Goal: Task Accomplishment & Management: Manage account settings

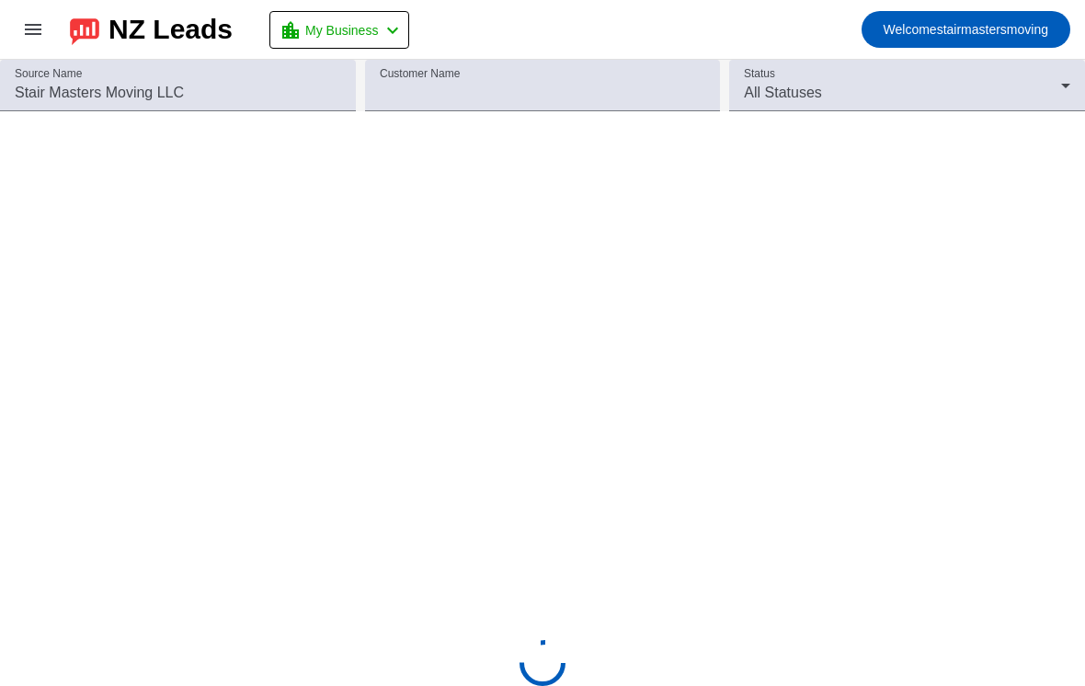
click at [149, 34] on div "NZ Leads" at bounding box center [170, 30] width 124 height 26
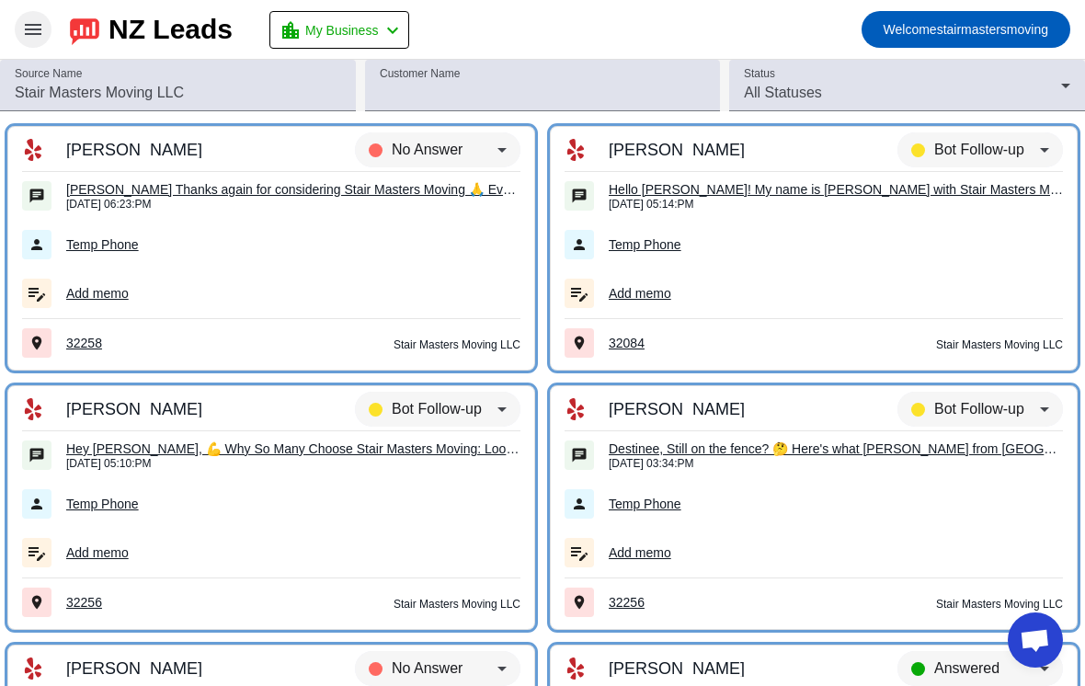
click at [41, 40] on span at bounding box center [33, 29] width 44 height 44
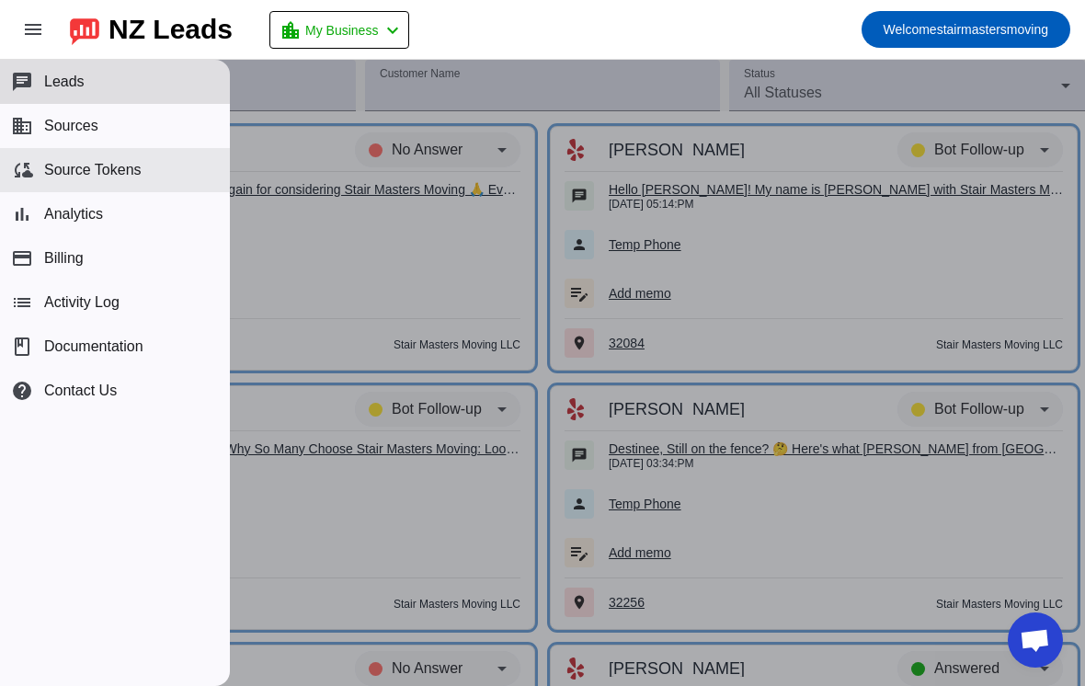
click at [93, 172] on span "Source Tokens" at bounding box center [92, 170] width 97 height 17
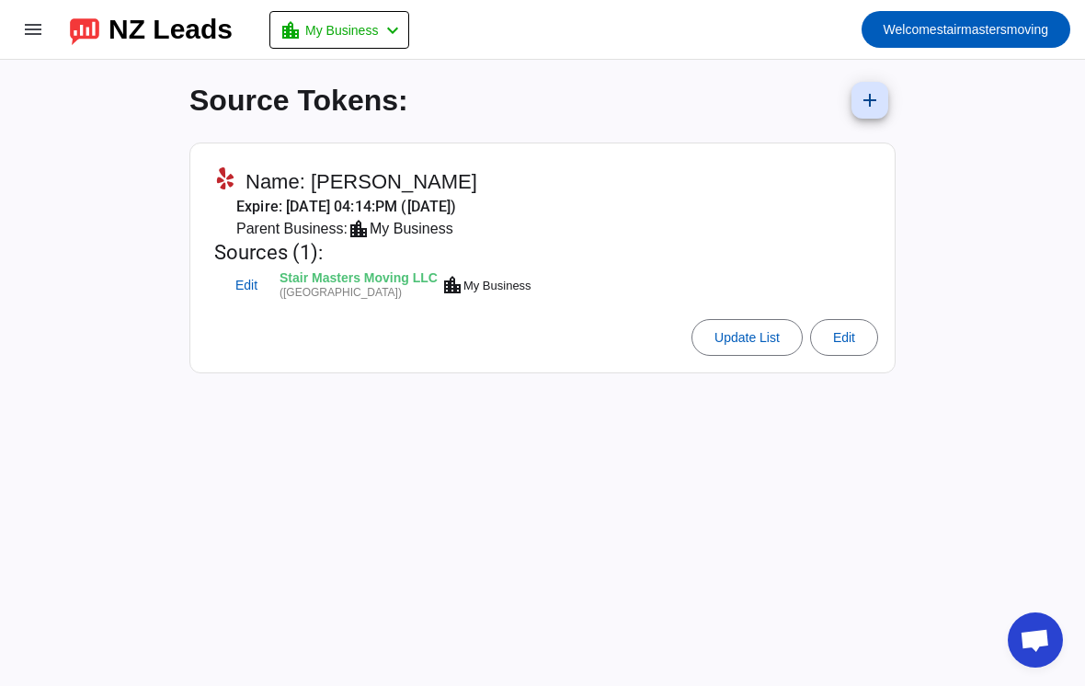
click at [331, 279] on div "Stair Masters Moving LLC" at bounding box center [358, 279] width 158 height 15
click at [175, 40] on div "NZ Leads" at bounding box center [170, 30] width 124 height 26
click at [44, 30] on span at bounding box center [33, 29] width 44 height 44
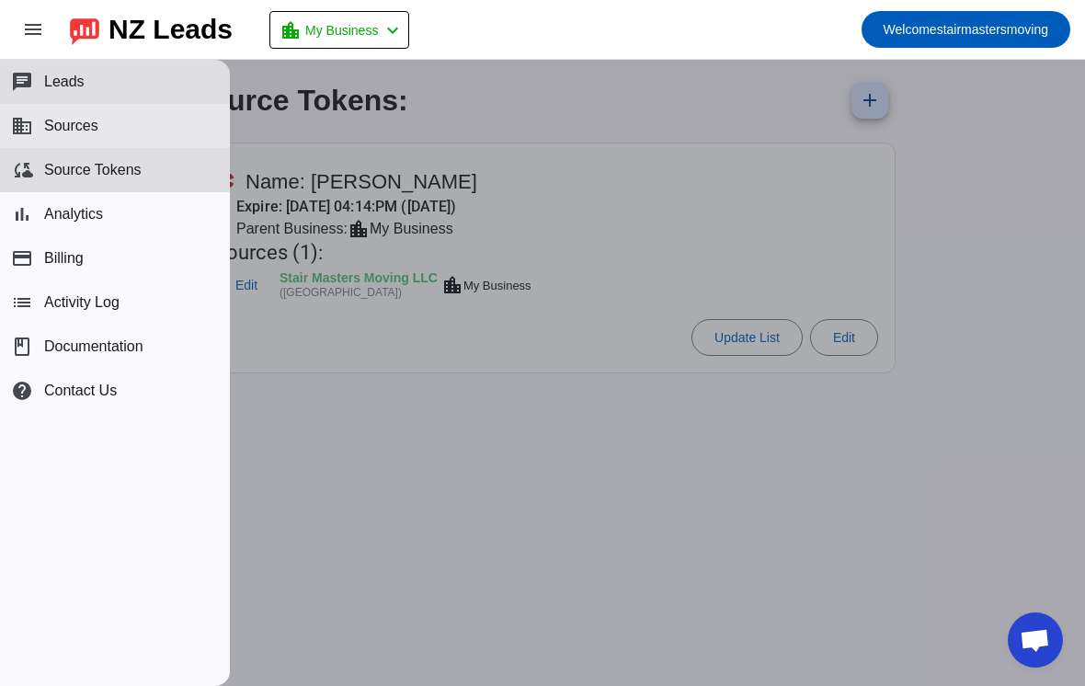
click at [93, 128] on span "Sources" at bounding box center [71, 126] width 54 height 17
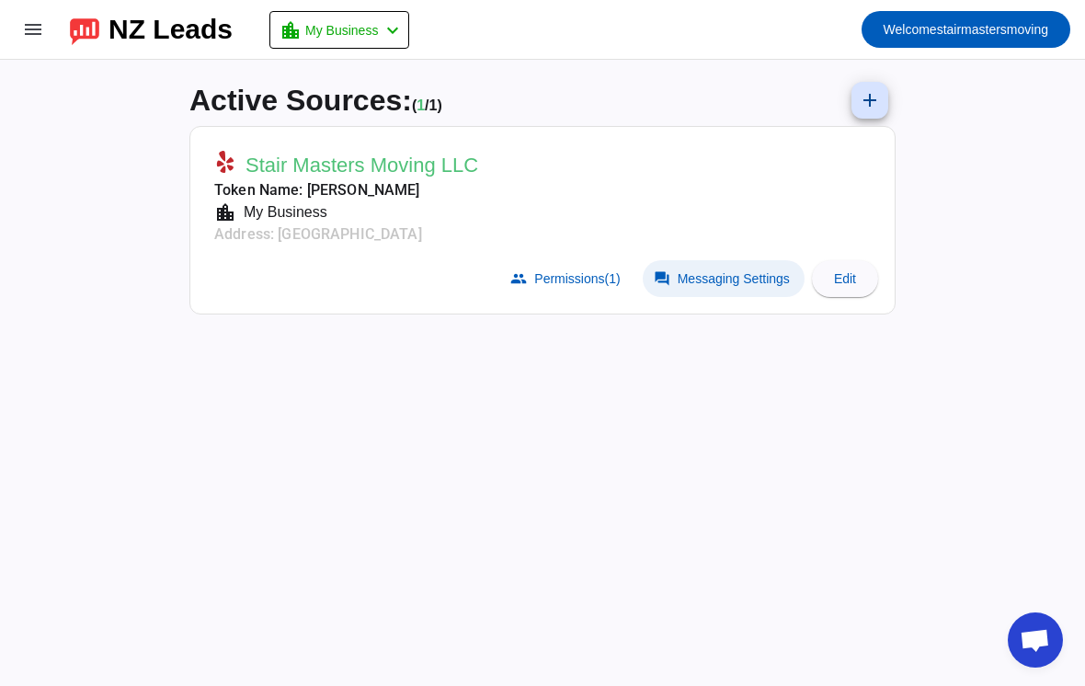
click at [731, 282] on span "Messaging Settings" at bounding box center [734, 278] width 112 height 15
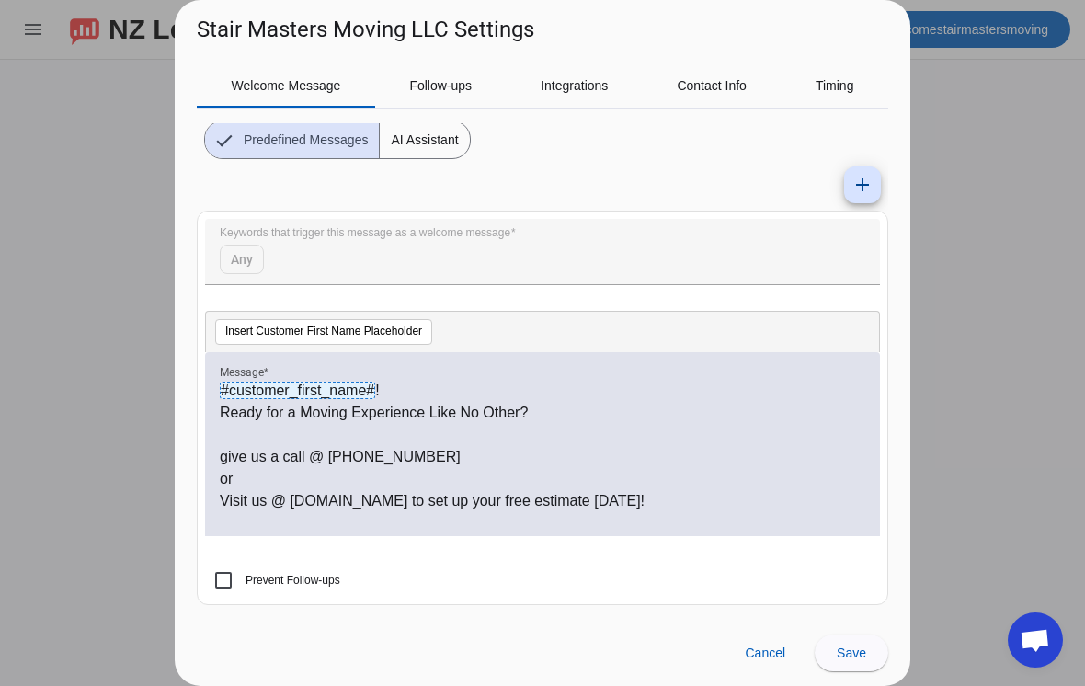
scroll to position [120, 0]
click at [412, 458] on p "give us a call @ [PHONE_NUMBER]" at bounding box center [542, 457] width 645 height 22
click at [359, 462] on p "give us a call @ [PHONE_NUMBER]" at bounding box center [542, 457] width 645 height 22
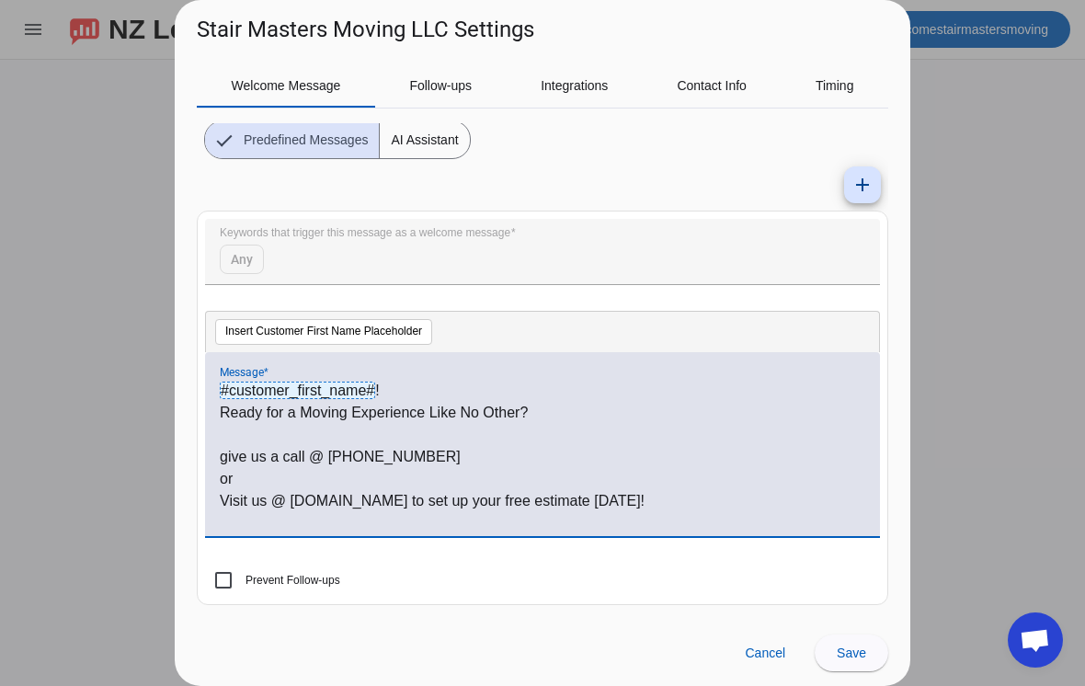
click at [434, 456] on p "give us a call @ [PHONE_NUMBER]" at bounding box center [542, 457] width 645 height 22
click at [391, 458] on p "give us a call @ [PHONE_NUMBER]" at bounding box center [542, 457] width 645 height 22
click at [365, 450] on p "give us a call @ [PHONE_NUMBER]" at bounding box center [542, 457] width 645 height 22
click at [688, 453] on p "give us a call @ [PHONE_NUMBER]" at bounding box center [542, 457] width 645 height 22
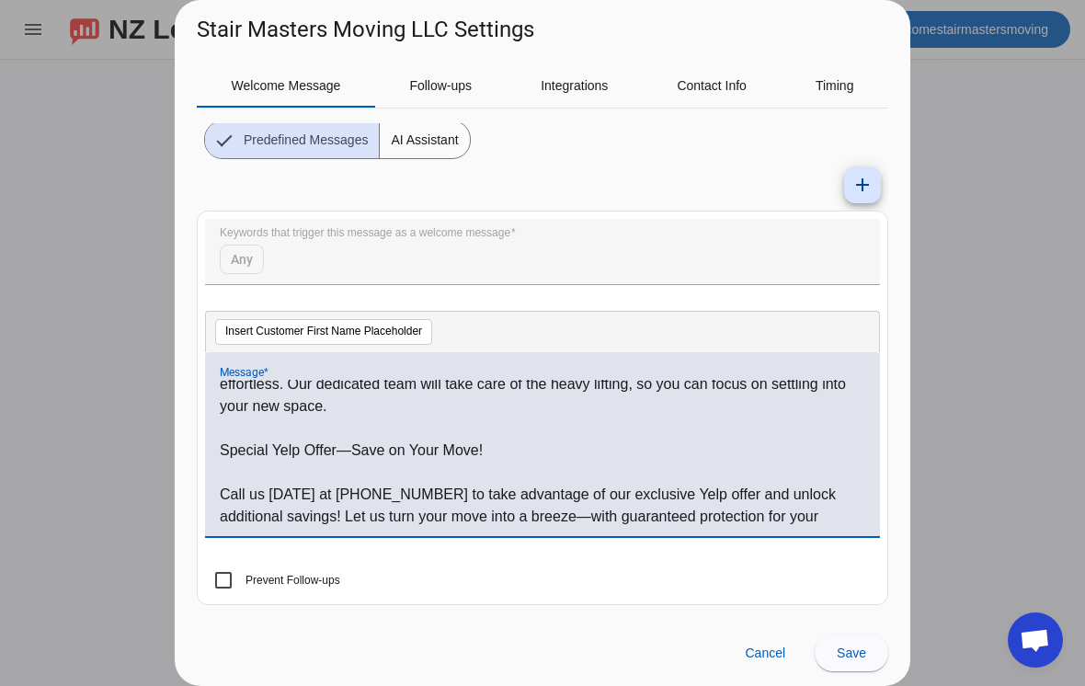
scroll to position [623, 0]
click at [338, 494] on p "Call us [DATE] at [PHONE_NUMBER] to take advantage of our exclusive Yelp offer …" at bounding box center [542, 517] width 645 height 66
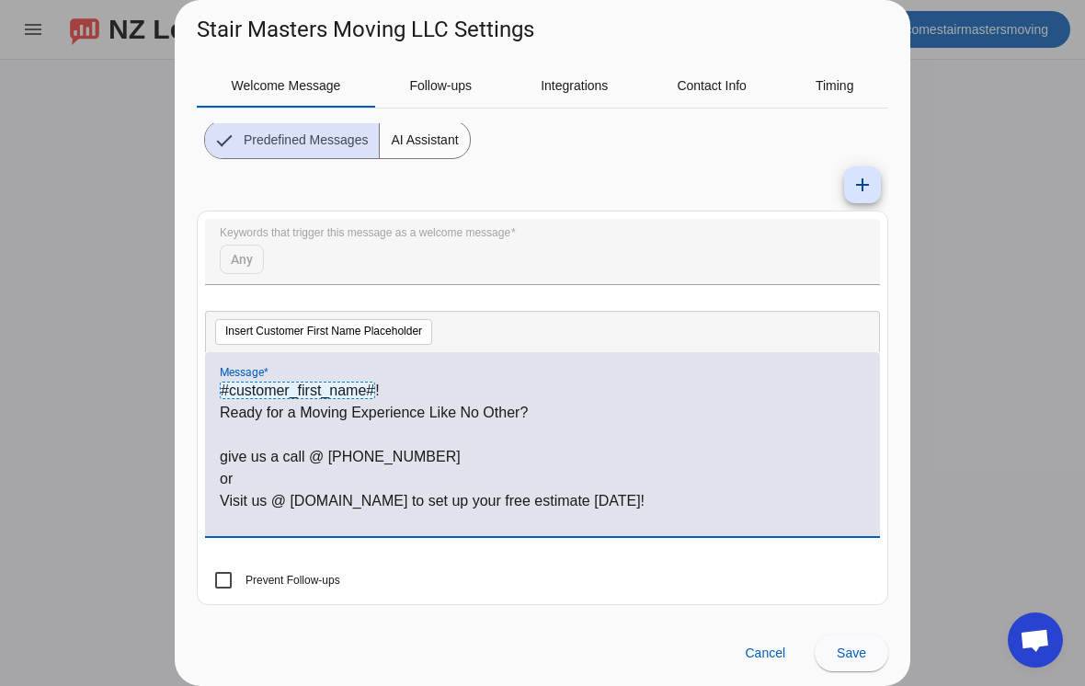
scroll to position [0, 0]
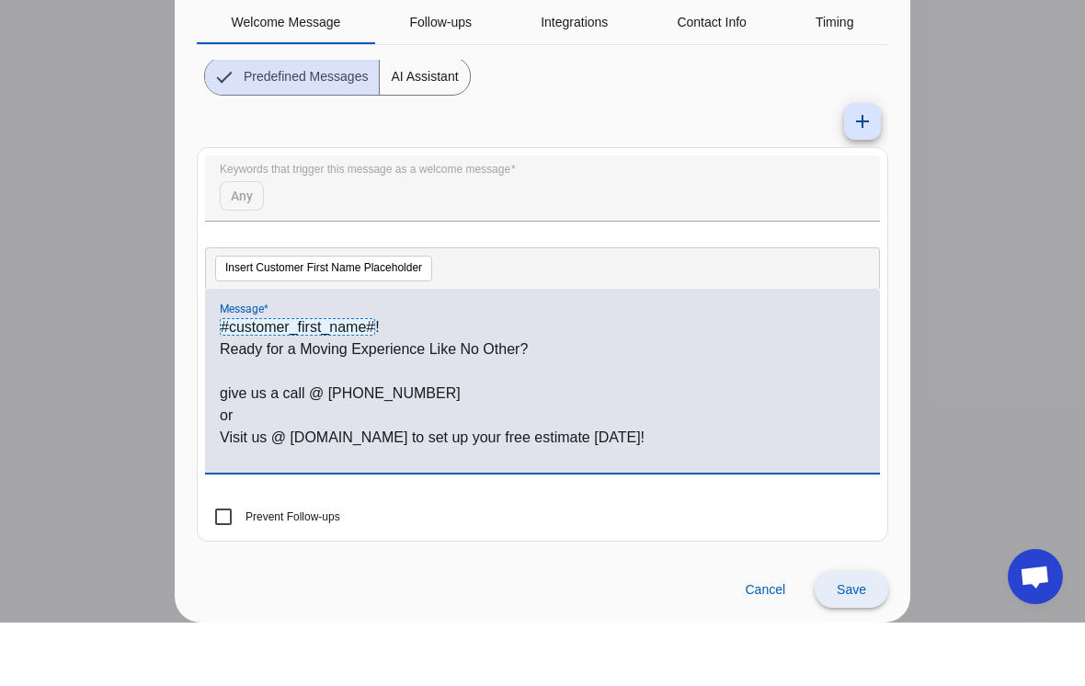
click at [848, 645] on span "Save" at bounding box center [851, 652] width 29 height 15
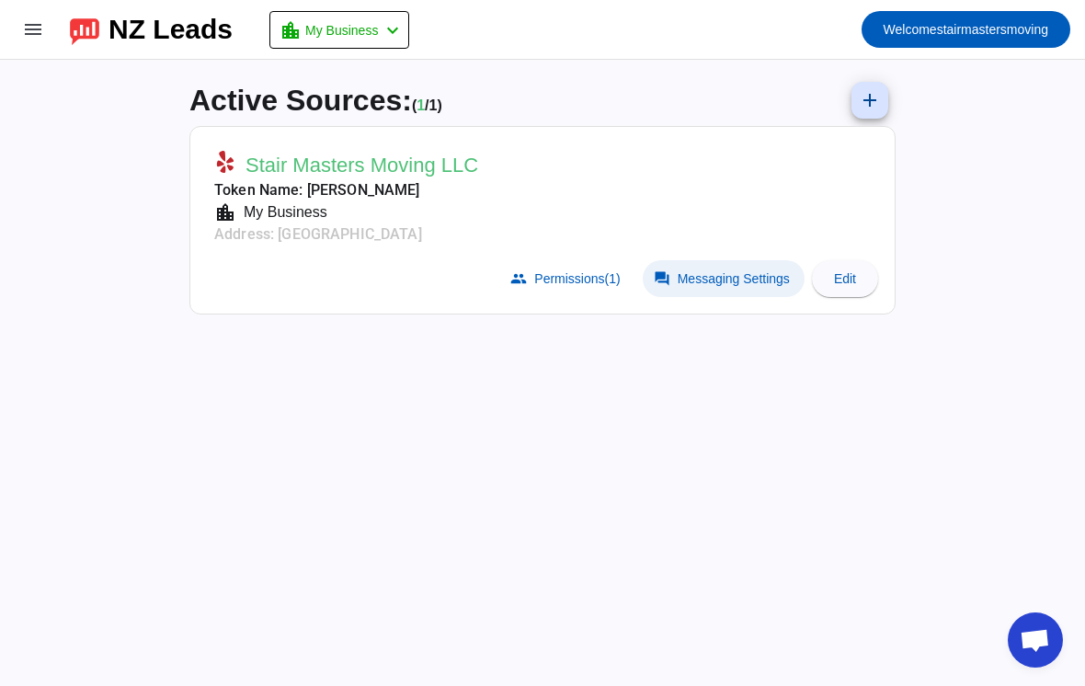
click at [730, 276] on span "Messaging Settings" at bounding box center [734, 278] width 112 height 15
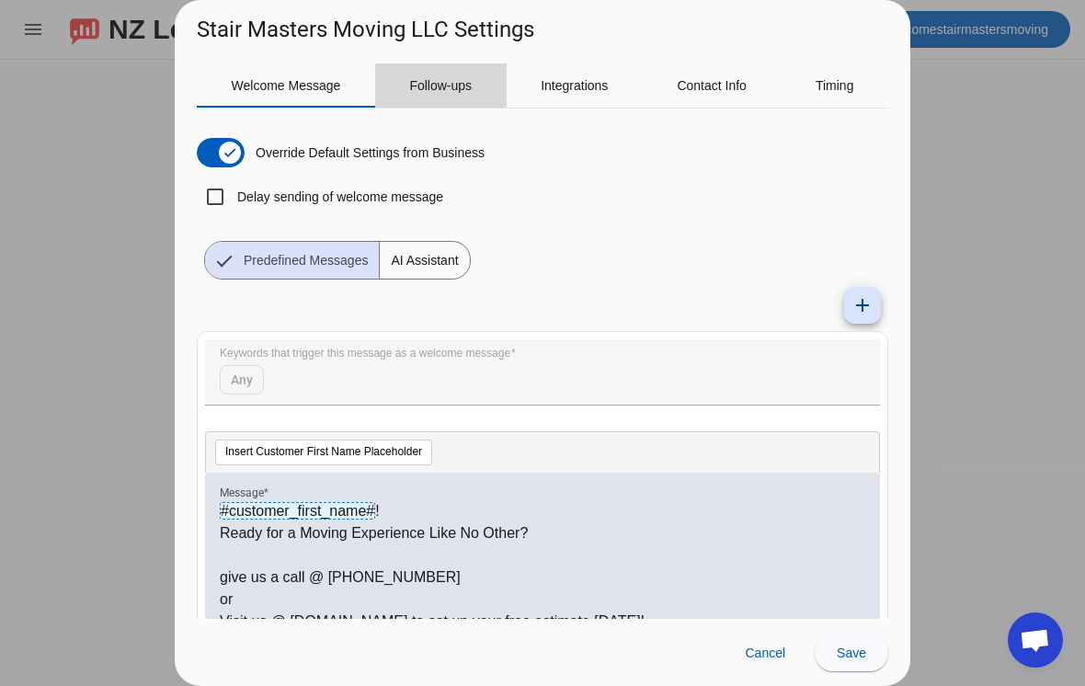
click at [448, 85] on span "Follow-ups" at bounding box center [440, 85] width 63 height 13
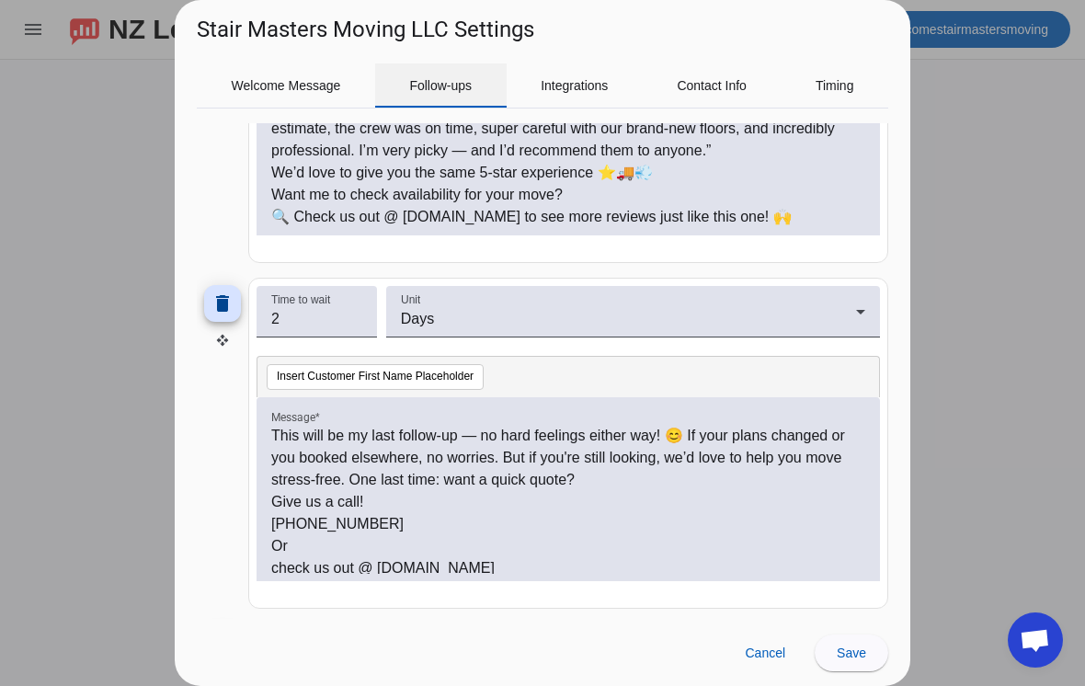
scroll to position [1074, 0]
click at [337, 523] on p "[PHONE_NUMBER]" at bounding box center [568, 523] width 594 height 22
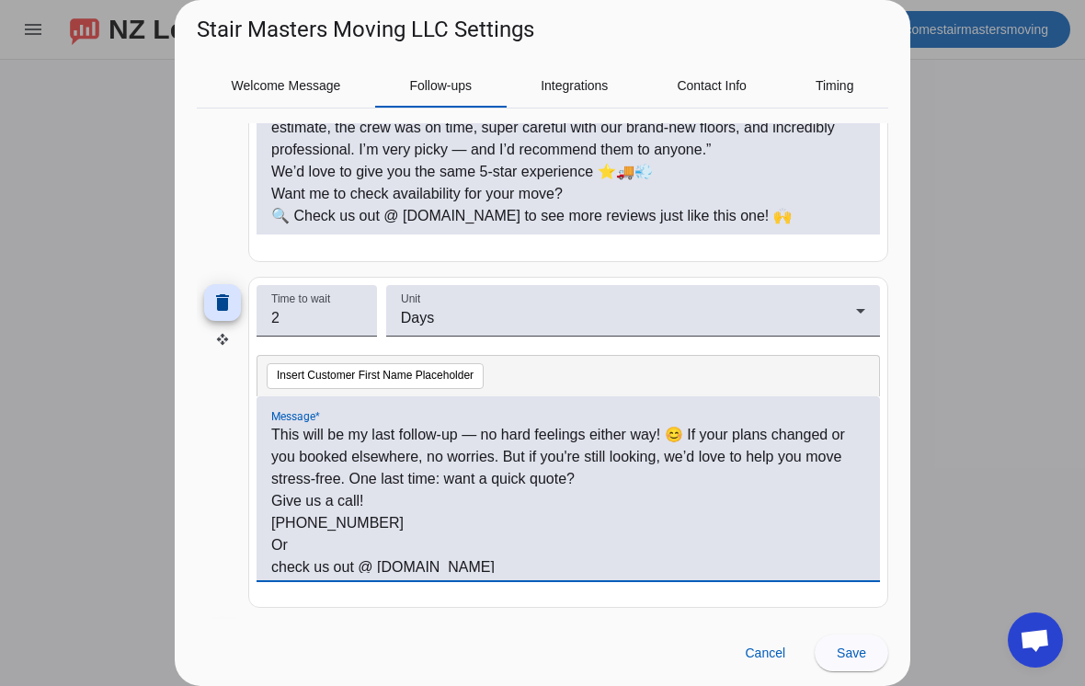
click at [379, 530] on p "[PHONE_NUMBER]" at bounding box center [568, 523] width 594 height 22
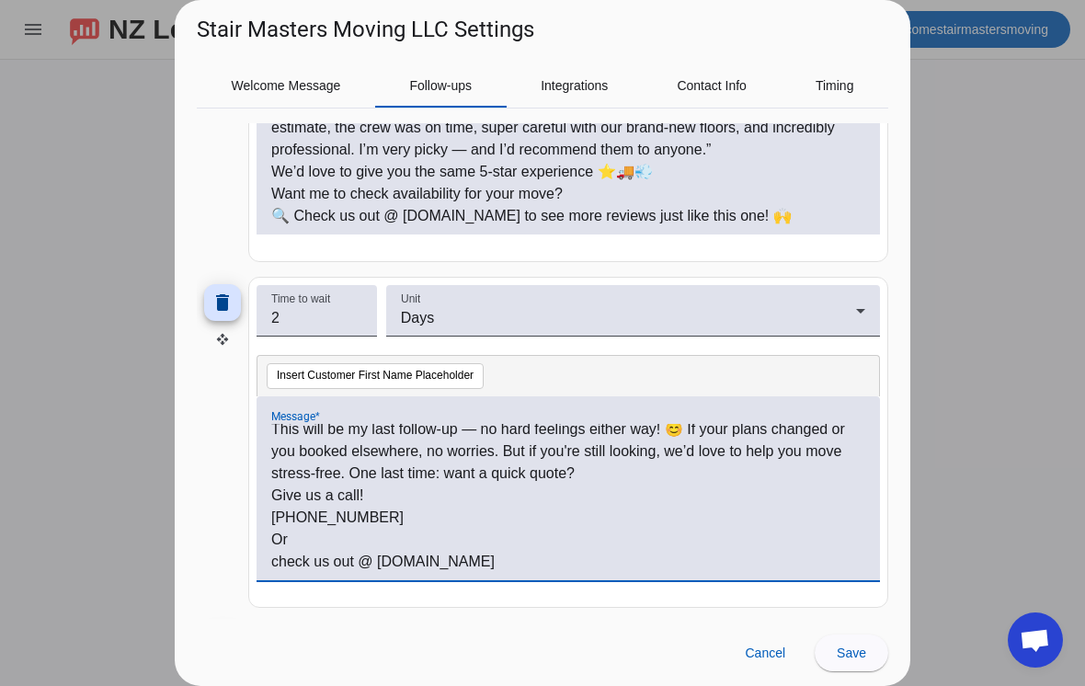
scroll to position [6, 0]
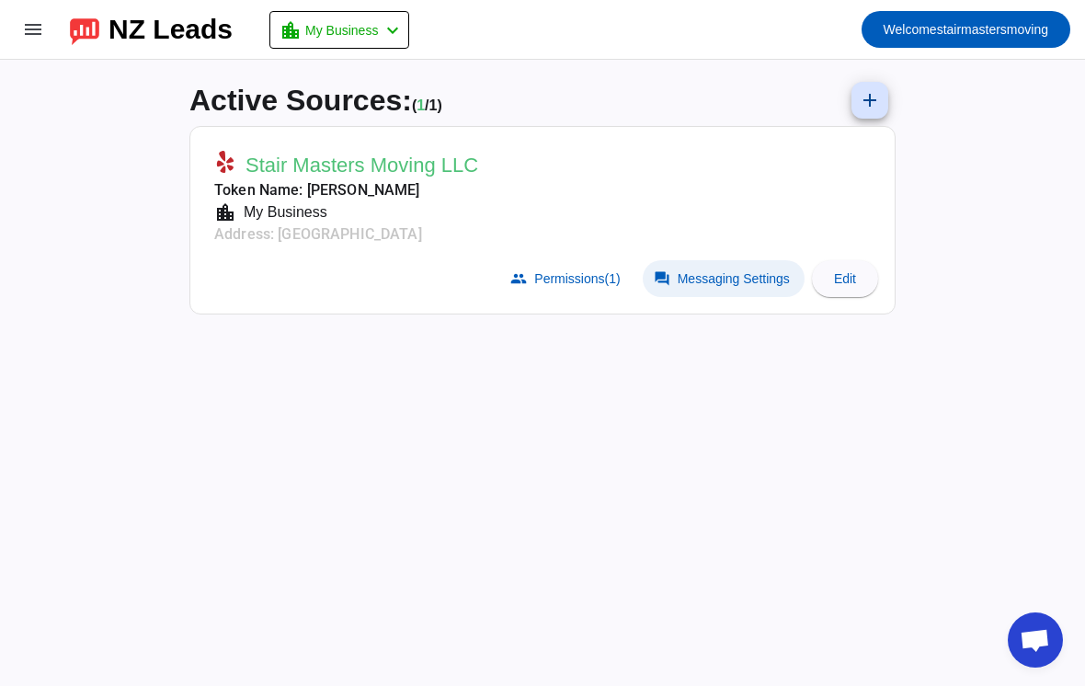
click at [734, 289] on span at bounding box center [724, 278] width 162 height 37
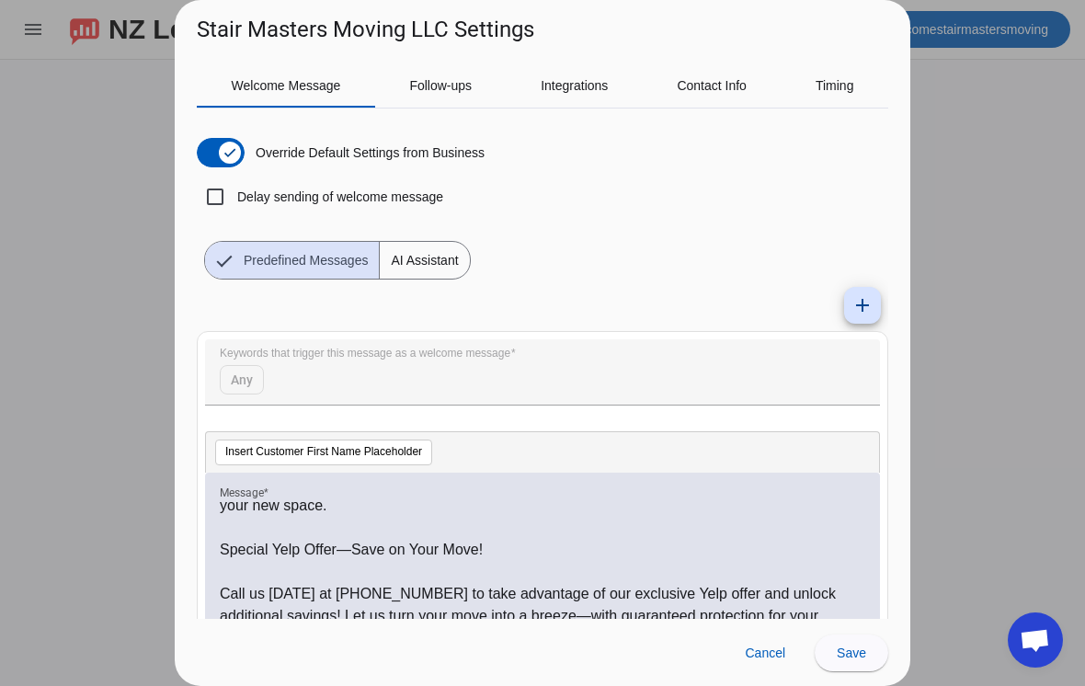
scroll to position [645, 0]
click at [447, 92] on span "Follow-ups" at bounding box center [440, 85] width 63 height 13
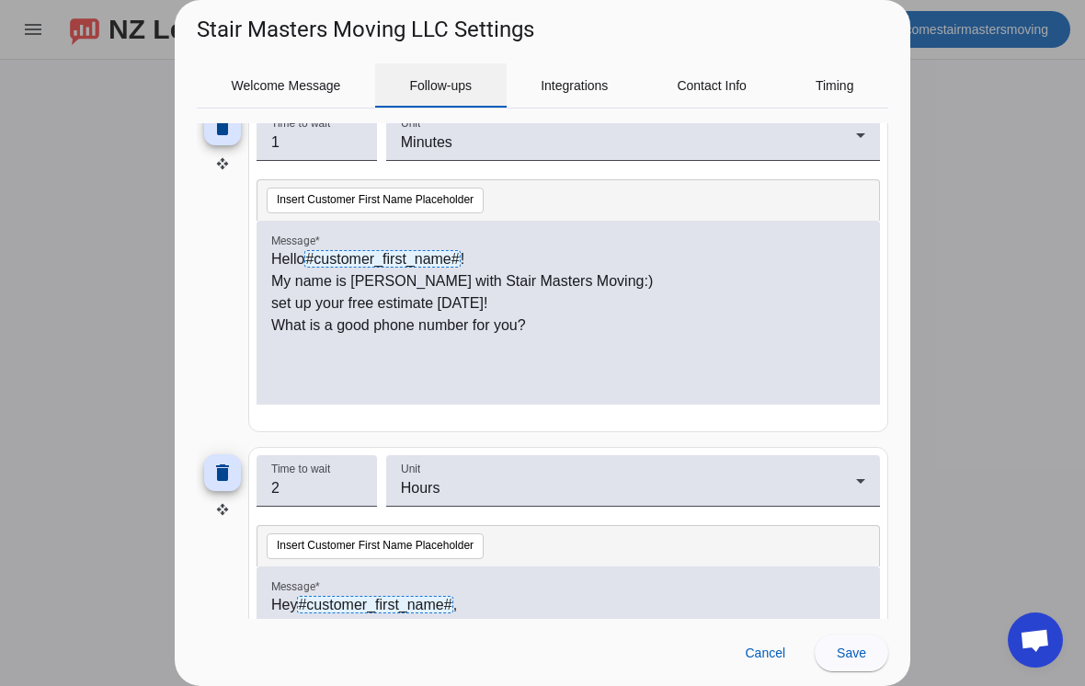
scroll to position [211, 0]
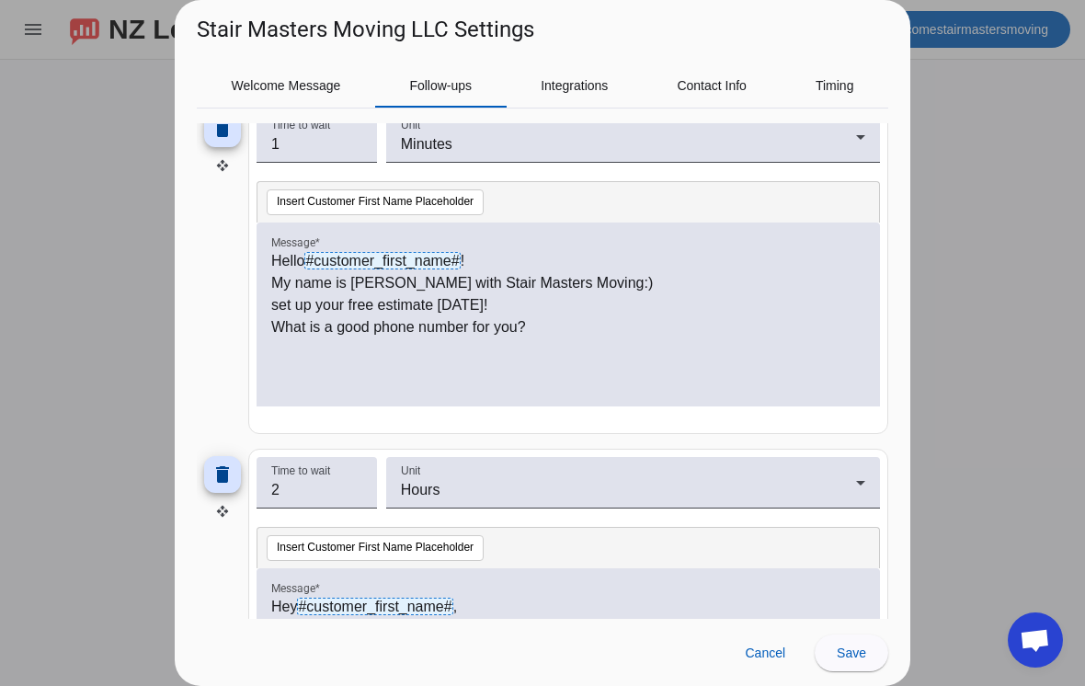
click at [370, 281] on p "My name is [PERSON_NAME] with Stair Masters Moving:)" at bounding box center [568, 283] width 594 height 22
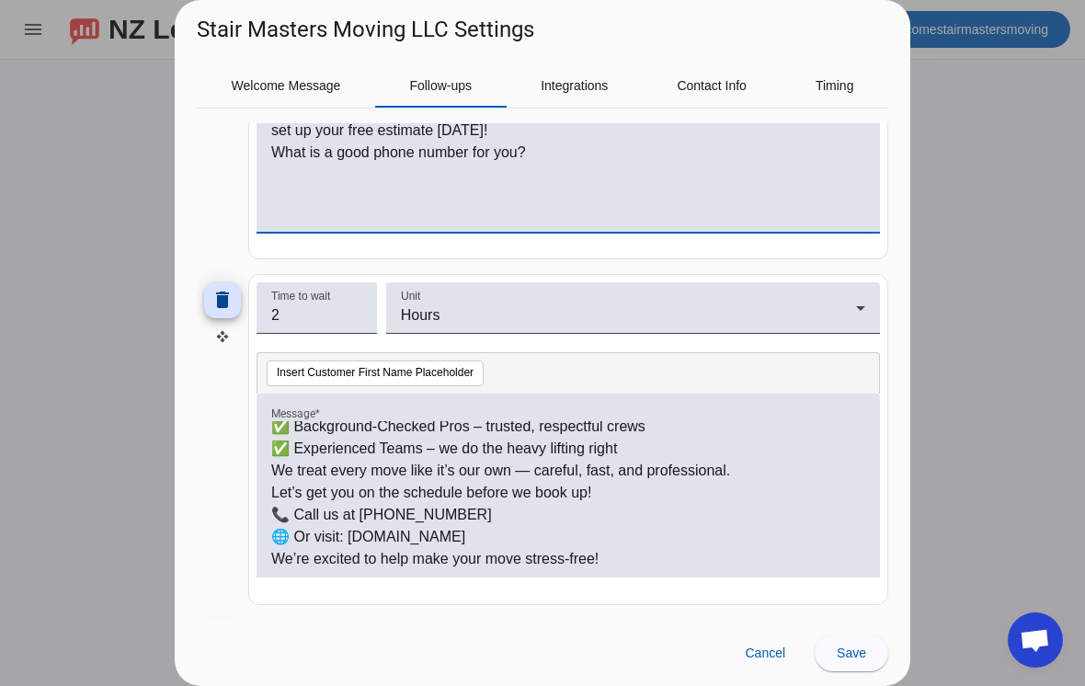
scroll to position [160, 0]
click at [385, 523] on p "📞 Call us at [PHONE_NUMBER]" at bounding box center [568, 515] width 594 height 22
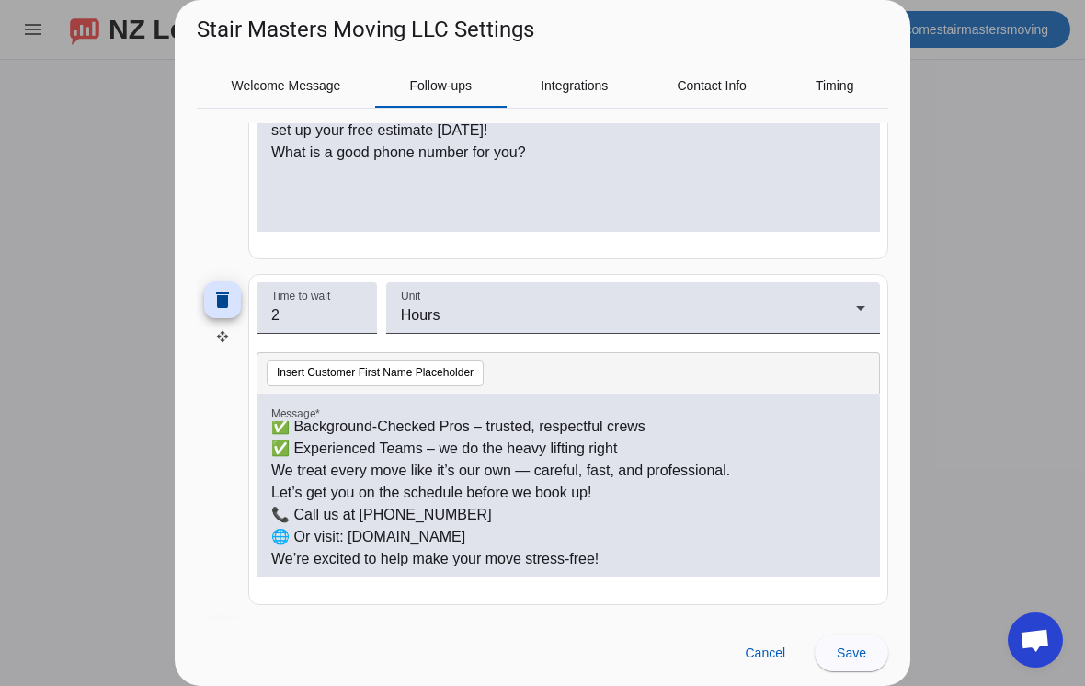
click at [377, 516] on p "📞 Call us at [PHONE_NUMBER]" at bounding box center [568, 515] width 594 height 22
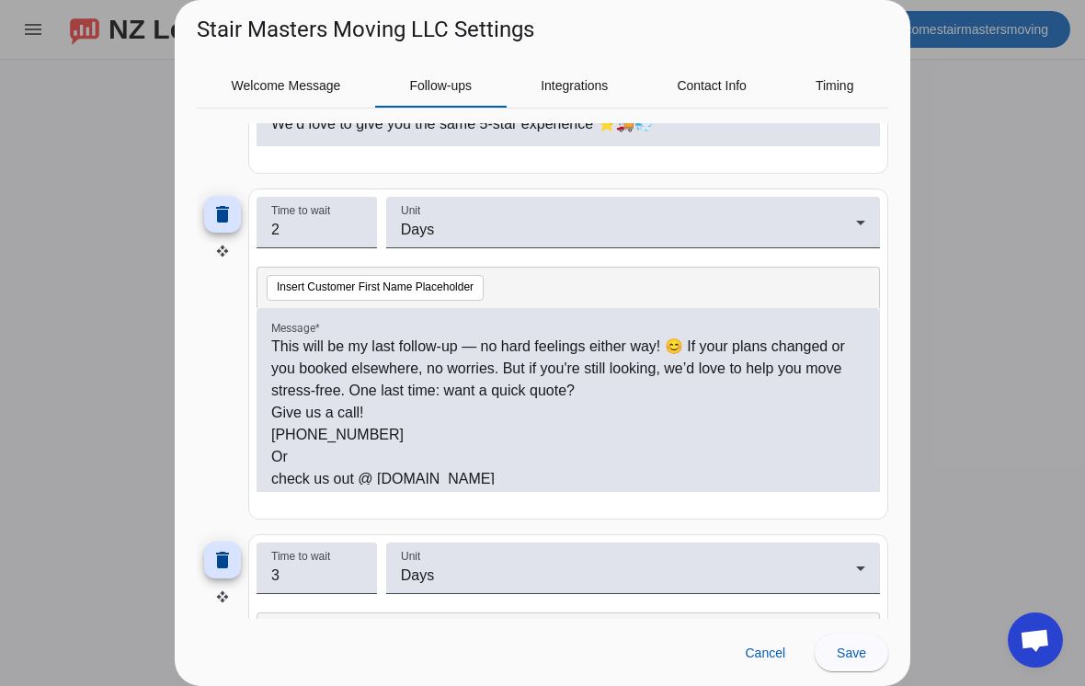
scroll to position [1179, 0]
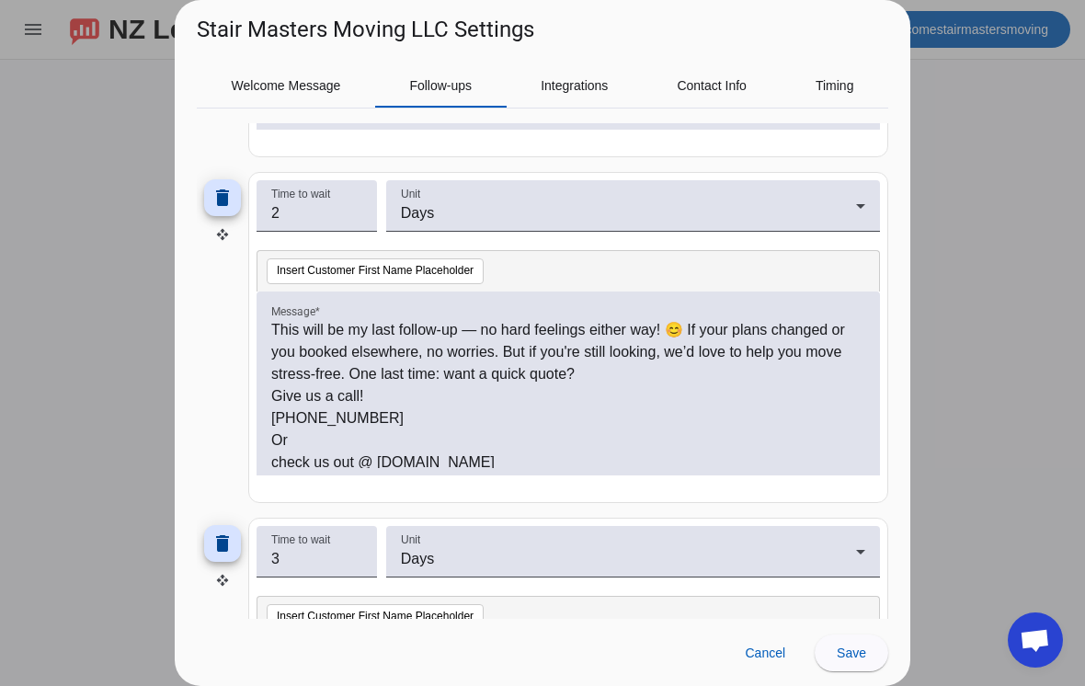
click at [762, 466] on p "check us out @ [DOMAIN_NAME]" at bounding box center [568, 462] width 594 height 22
click at [359, 426] on p "[PHONE_NUMBER]" at bounding box center [568, 418] width 594 height 22
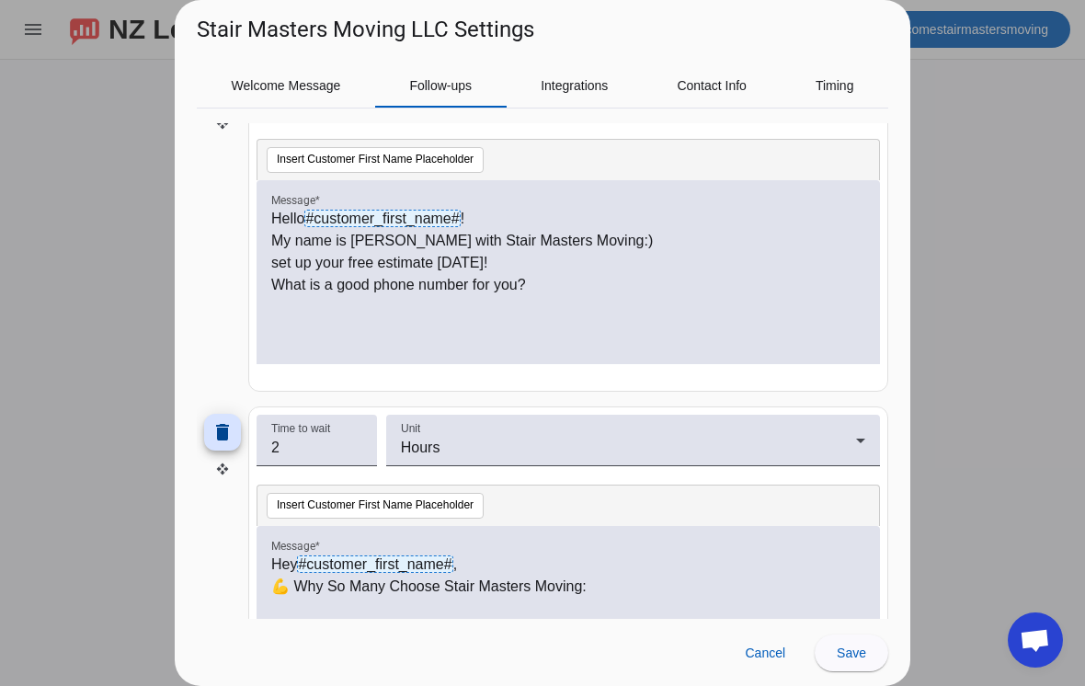
scroll to position [228, 0]
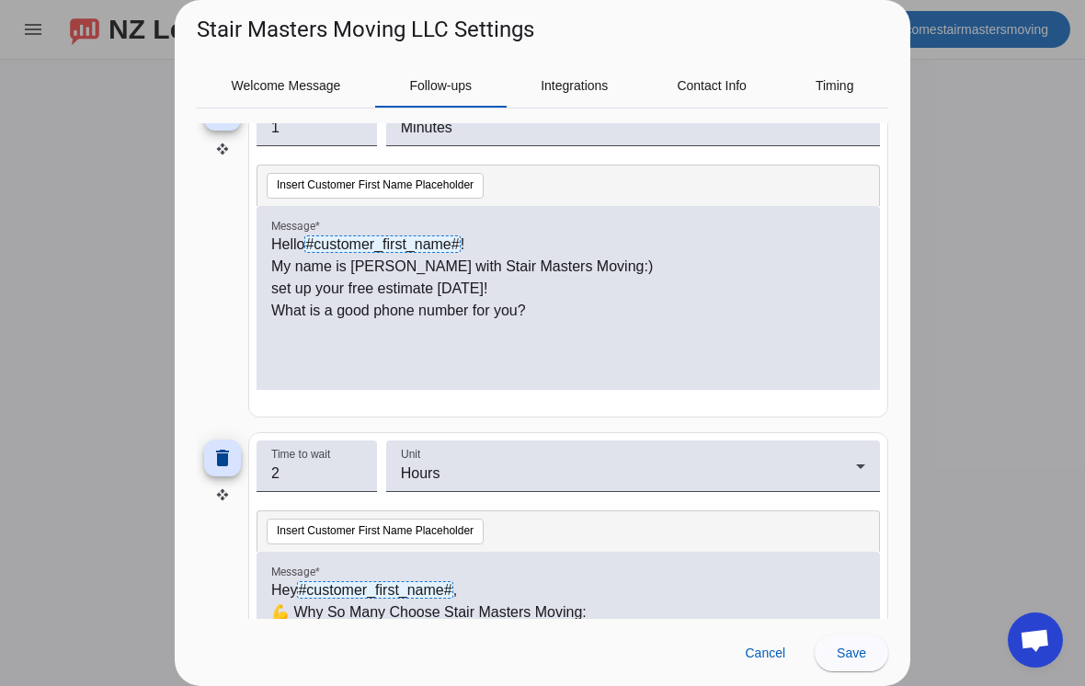
click at [277, 293] on p "set up your free estimate [DATE]!" at bounding box center [568, 289] width 594 height 22
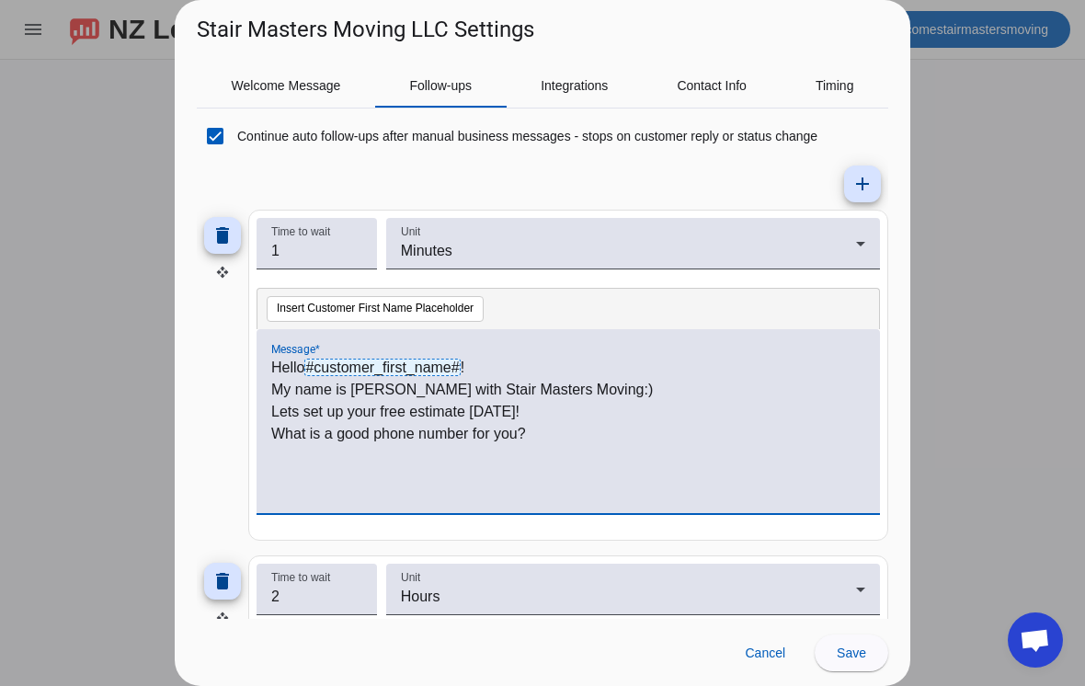
scroll to position [103, 0]
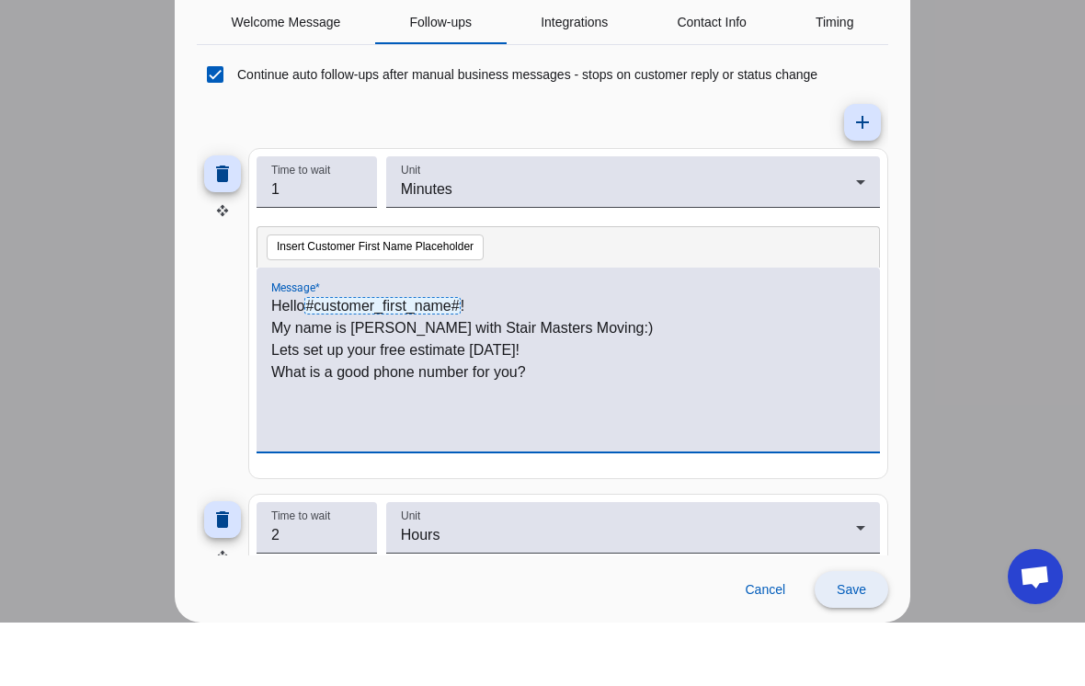
click at [860, 645] on span "Save" at bounding box center [851, 652] width 29 height 15
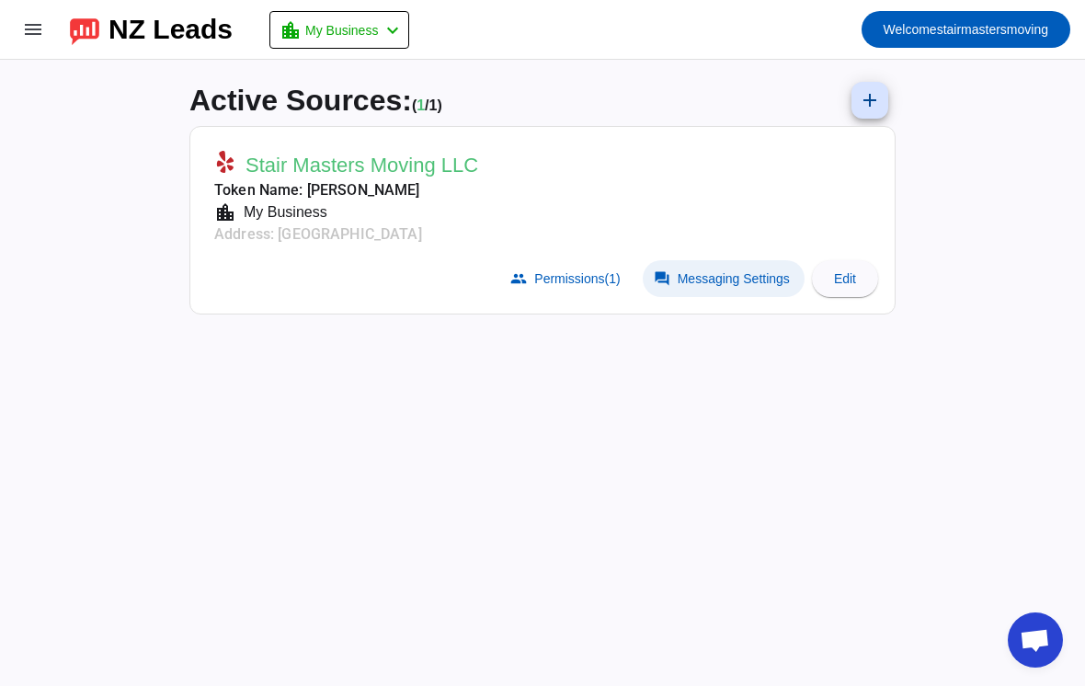
click at [726, 281] on span "Messaging Settings" at bounding box center [734, 278] width 112 height 15
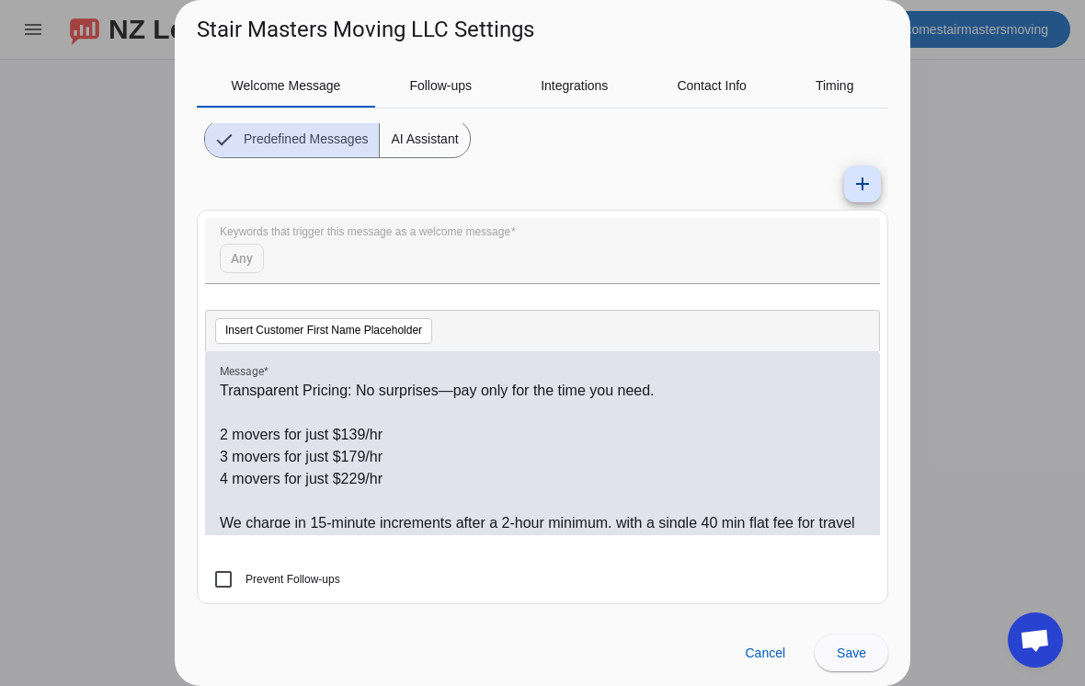
scroll to position [0, 0]
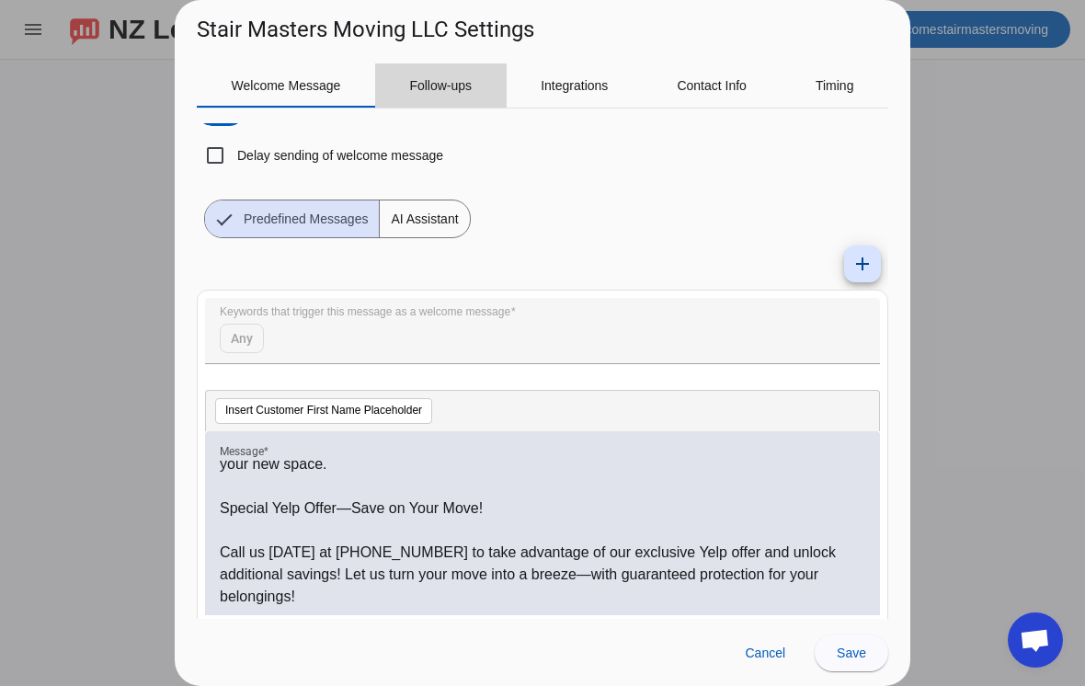
click at [444, 97] on span "Follow-ups" at bounding box center [440, 85] width 63 height 44
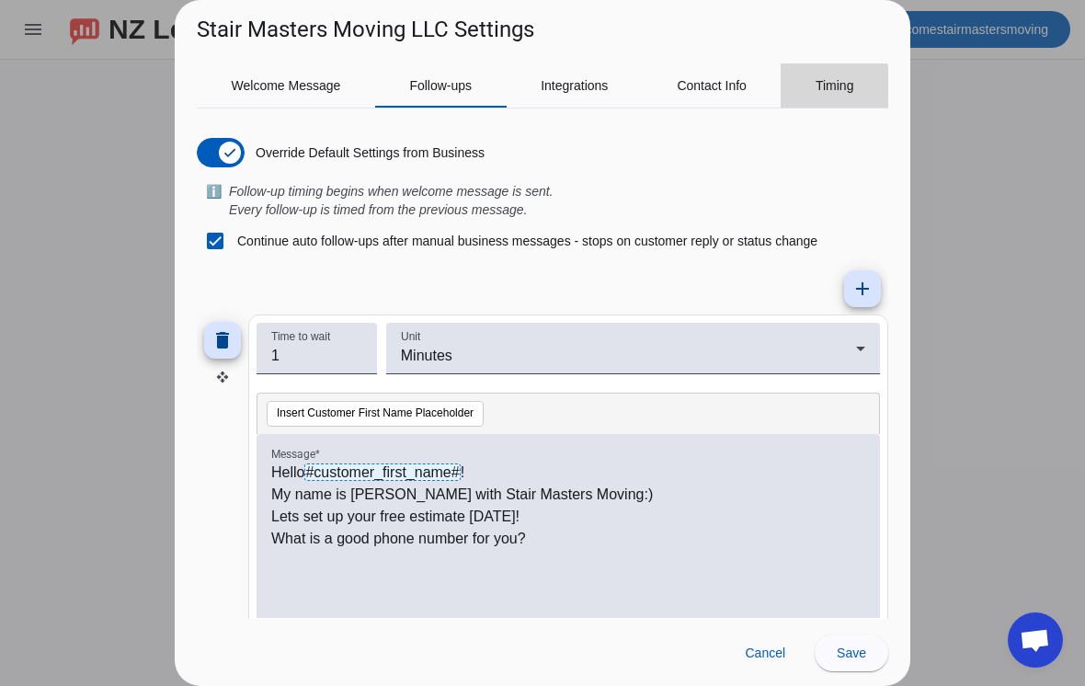
click at [826, 88] on span "Timing" at bounding box center [834, 85] width 39 height 13
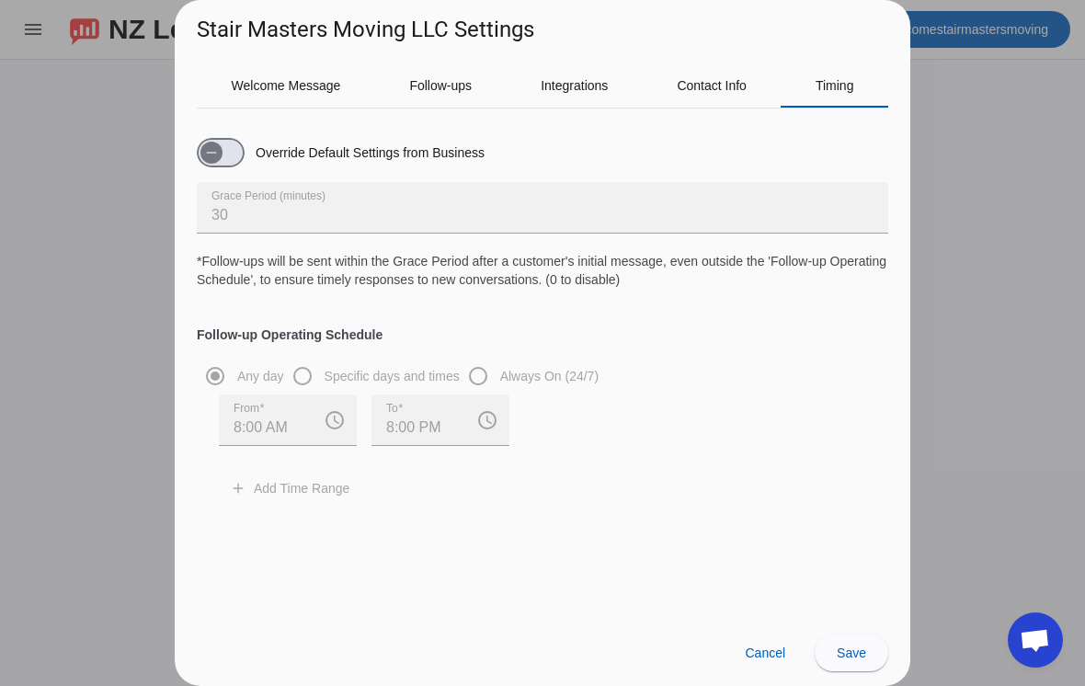
click at [986, 403] on div at bounding box center [542, 343] width 1085 height 686
